Goal: Task Accomplishment & Management: Manage account settings

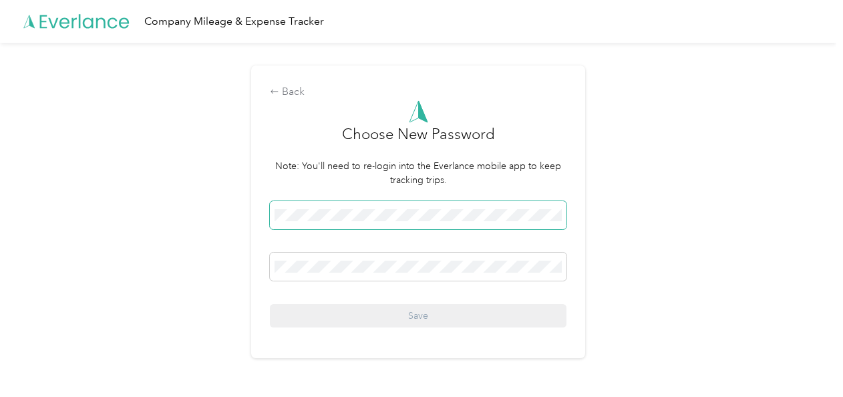
click at [566, 215] on span at bounding box center [418, 215] width 296 height 28
click at [321, 284] on div at bounding box center [418, 268] width 296 height 33
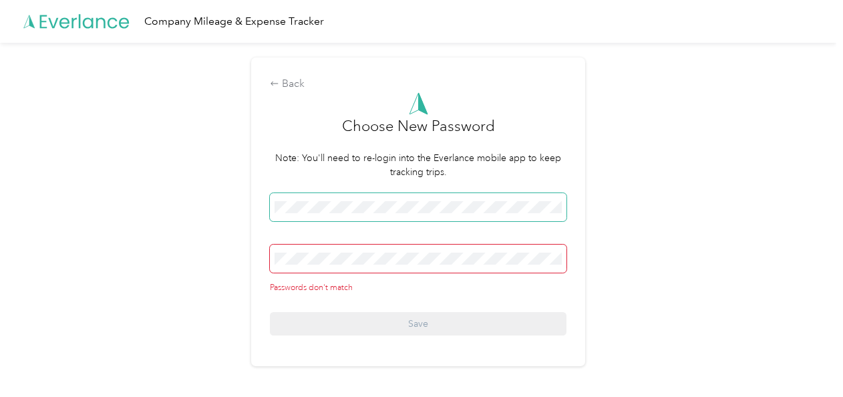
click at [385, 216] on span at bounding box center [418, 207] width 296 height 28
click at [382, 192] on form "Choose New Password Note: You'll need to re-login into the Everlance mobile app…" at bounding box center [418, 214] width 296 height 244
click at [290, 64] on div "Back Choose New Password Note: You'll need to re-login into the Everlance mobil…" at bounding box center [418, 211] width 334 height 308
click at [291, 91] on div "Back" at bounding box center [418, 84] width 296 height 16
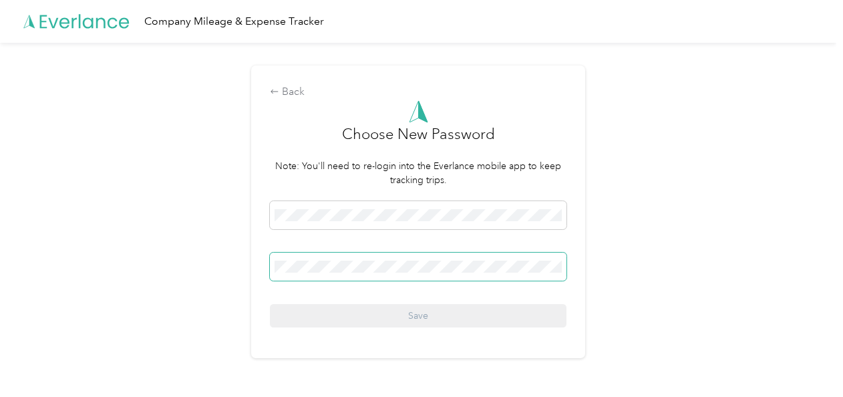
click at [445, 276] on span at bounding box center [418, 266] width 296 height 28
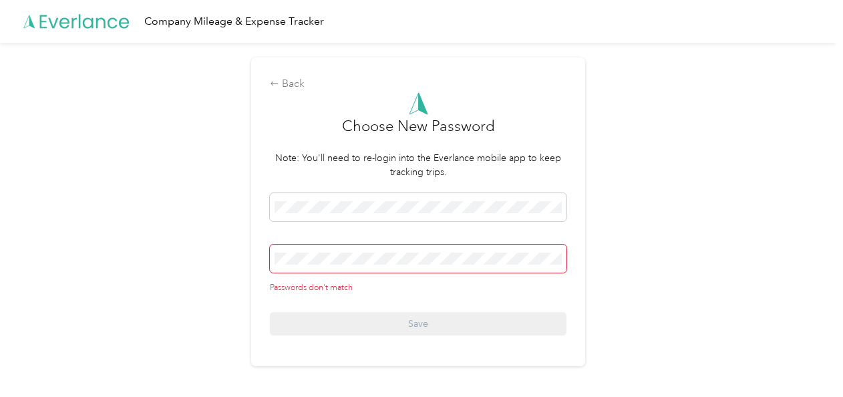
click at [502, 271] on span at bounding box center [418, 258] width 296 height 28
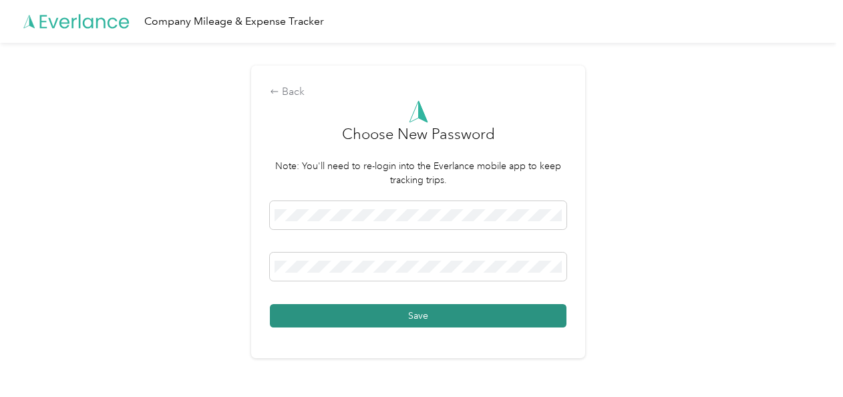
click at [458, 310] on button "Save" at bounding box center [418, 315] width 296 height 23
